Goal: Task Accomplishment & Management: Use online tool/utility

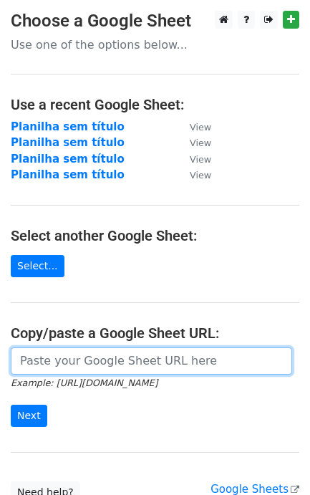
click at [124, 375] on input "url" at bounding box center [152, 361] width 282 height 27
paste input "https://docs.google.com/spreadsheets/d/1S-SQS2_G7Zty6PTnG5c1oUpd2WHXhMJP4fiCFJ9…"
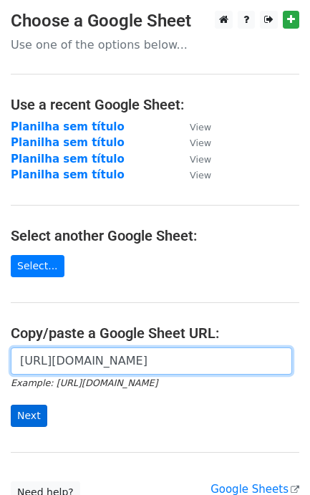
type input "https://docs.google.com/spreadsheets/d/1S-SQS2_G7Zty6PTnG5c1oUpd2WHXhMJP4fiCFJ9…"
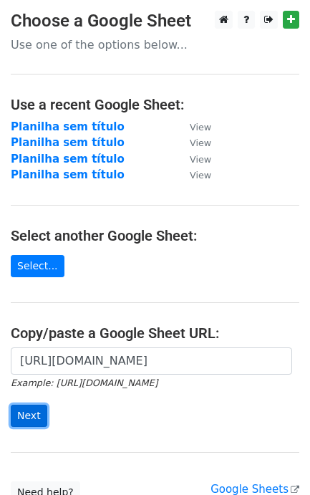
click at [29, 411] on input "Next" at bounding box center [29, 416] width 37 height 22
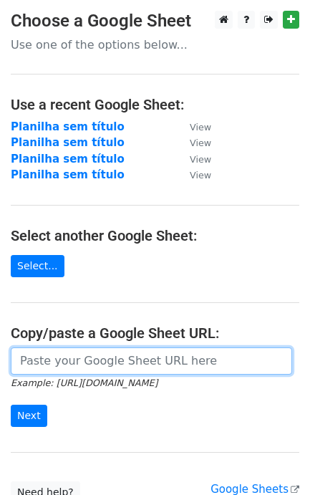
click at [111, 358] on input "url" at bounding box center [152, 361] width 282 height 27
paste input "[URL][DOMAIN_NAME]"
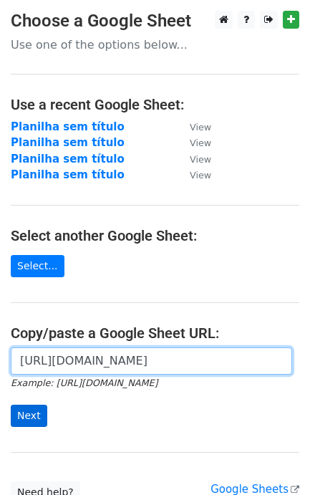
type input "[URL][DOMAIN_NAME]"
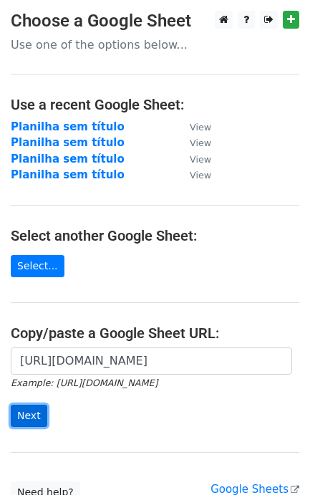
scroll to position [0, 0]
click at [19, 427] on input "Next" at bounding box center [29, 416] width 37 height 22
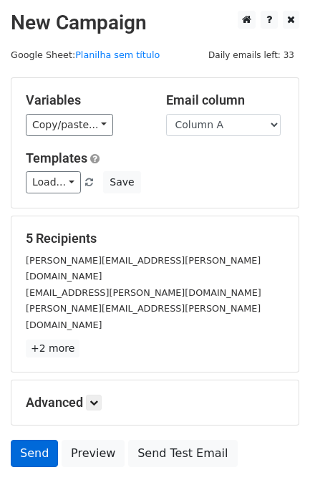
click at [47, 369] on form "Variables Copy/paste... {{Column A}} Email column Column A Templates Load... No…" at bounding box center [155, 275] width 289 height 397
